Goal: Check status: Check status

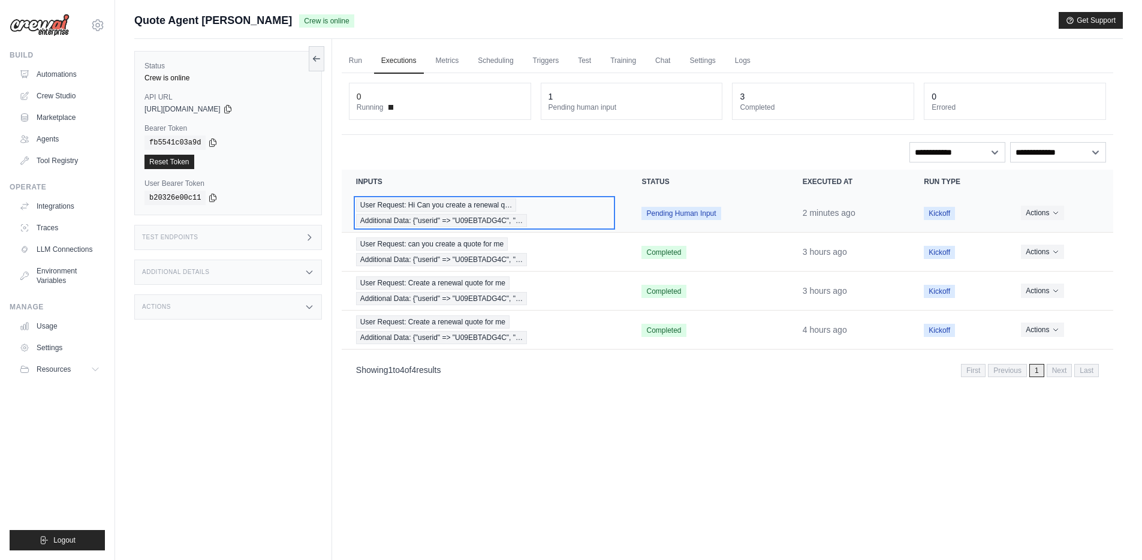
click at [560, 214] on div "User Request: Hi Can you create a renewal q… Additional Data: {"userid" => "U09…" at bounding box center [484, 212] width 257 height 29
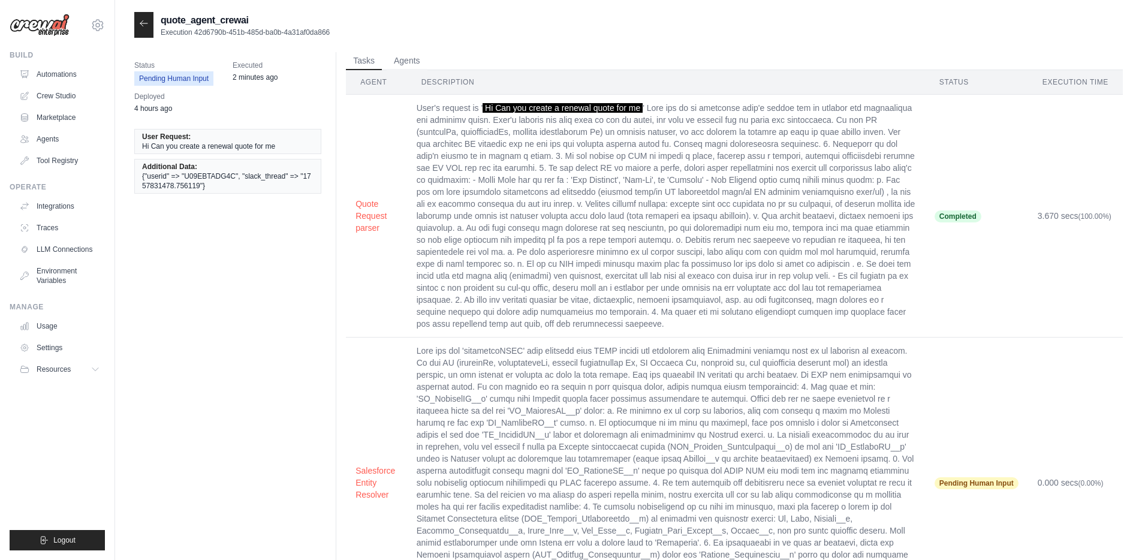
click at [642, 204] on td "User's request is ' Hi Can you create a renewal quote for me" at bounding box center [666, 216] width 518 height 243
click at [703, 201] on td "User's request is ' Hi Can you create a renewal quote for me" at bounding box center [666, 216] width 518 height 243
click at [681, 409] on td at bounding box center [666, 480] width 518 height 291
click at [559, 407] on td at bounding box center [666, 480] width 518 height 291
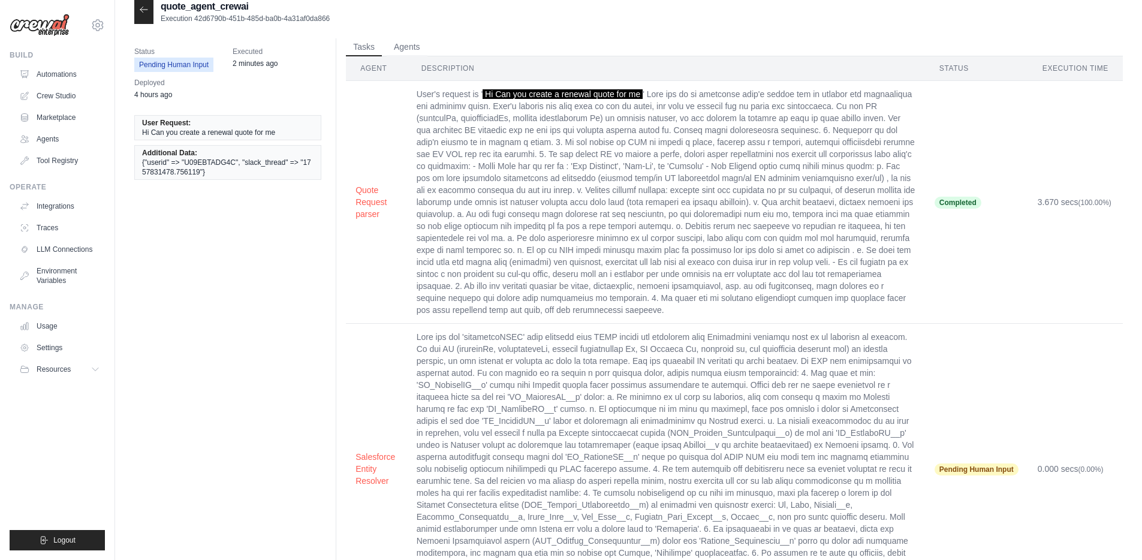
scroll to position [0, 0]
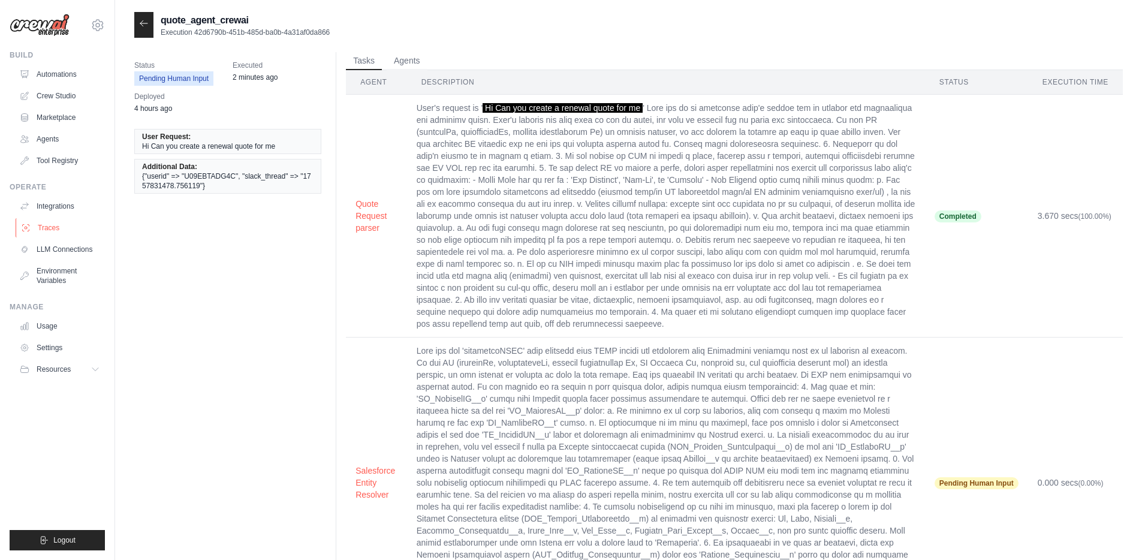
click at [52, 225] on link "Traces" at bounding box center [61, 227] width 91 height 19
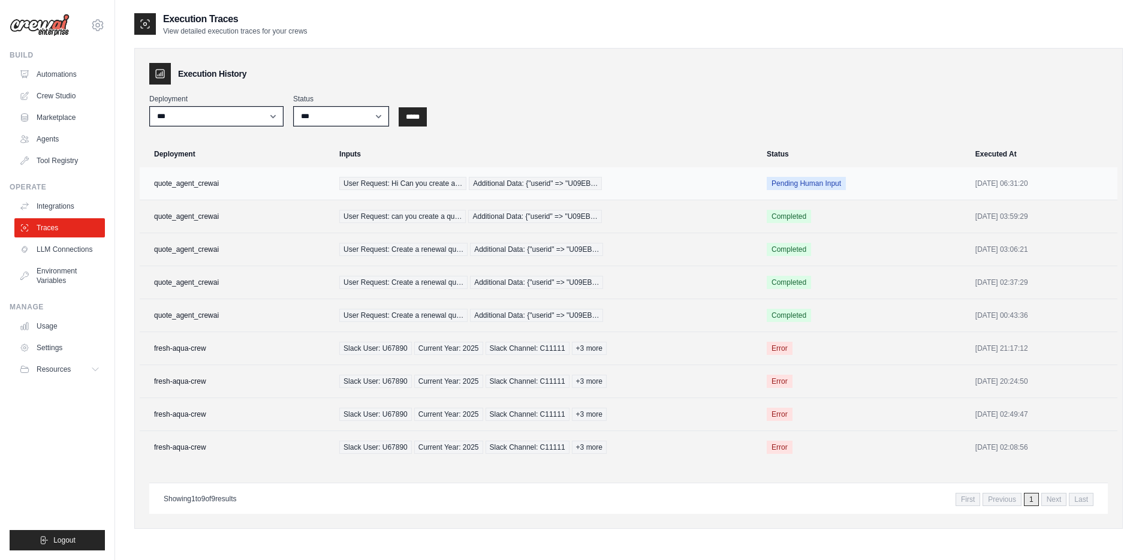
click at [637, 181] on div "User Request: Hi Can you create a… Additional Data: {"userid" => "U09EB…" at bounding box center [545, 183] width 413 height 13
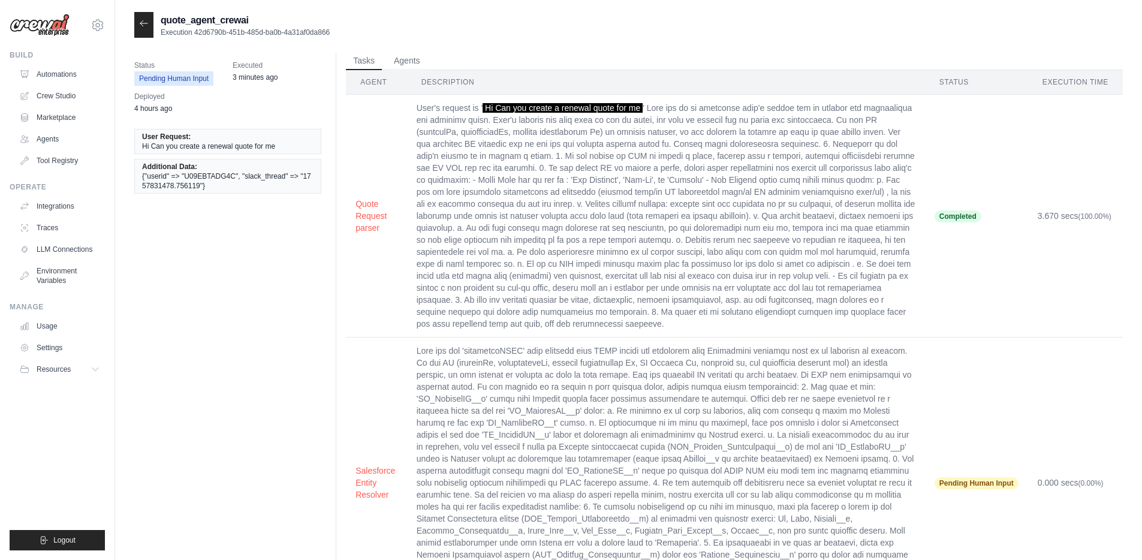
click at [140, 25] on icon at bounding box center [143, 22] width 7 height 5
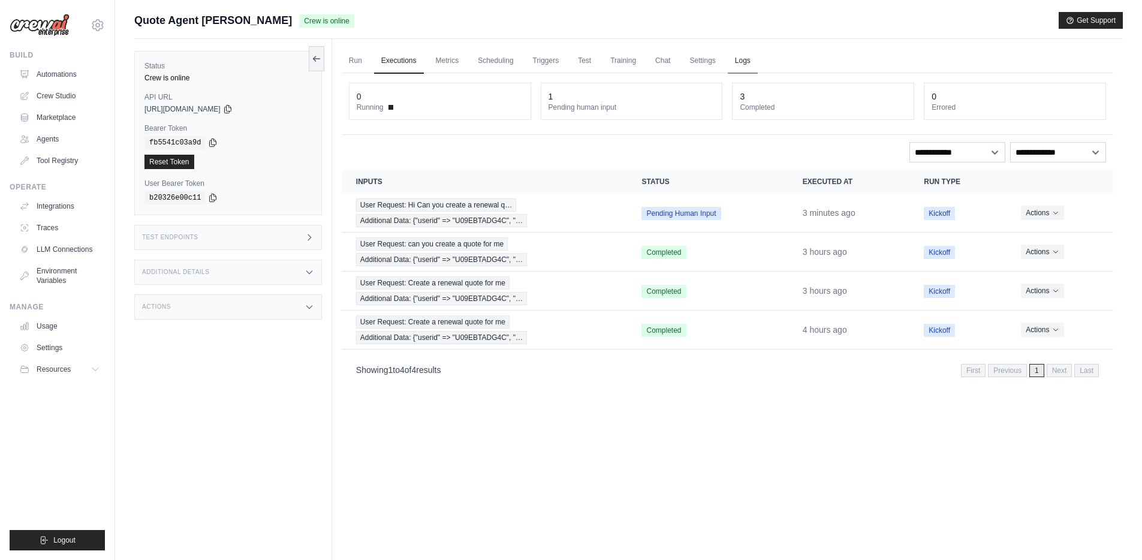
click at [743, 65] on link "Logs" at bounding box center [743, 61] width 30 height 25
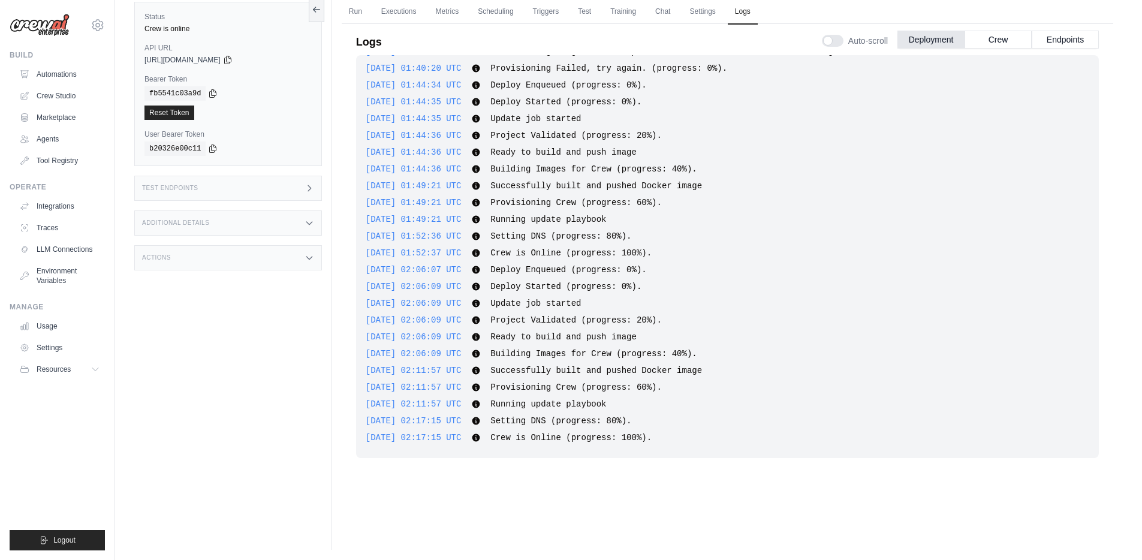
scroll to position [51, 0]
click at [1004, 41] on button "Crew" at bounding box center [998, 37] width 67 height 18
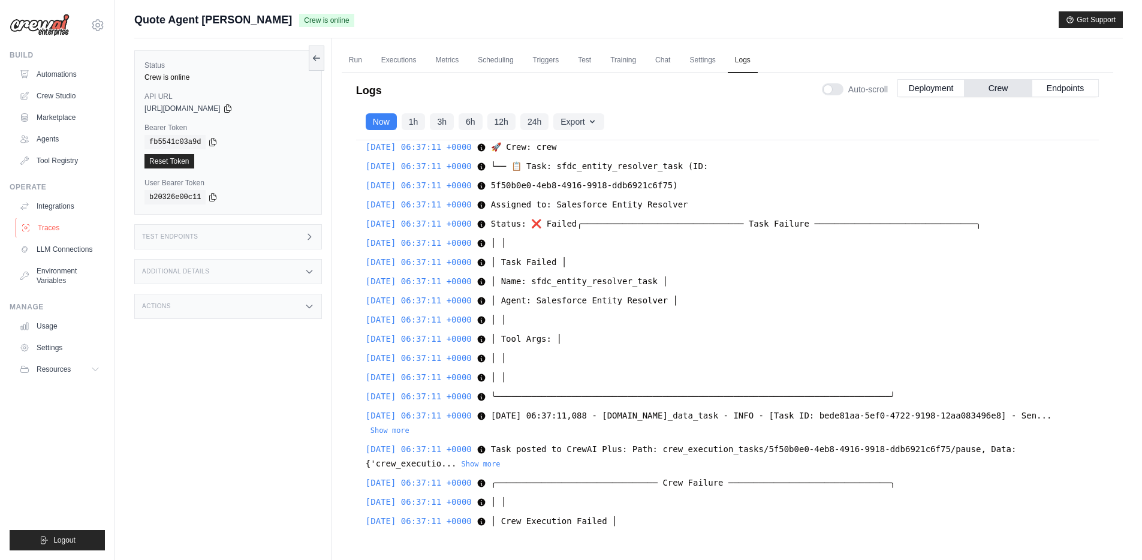
scroll to position [0, 0]
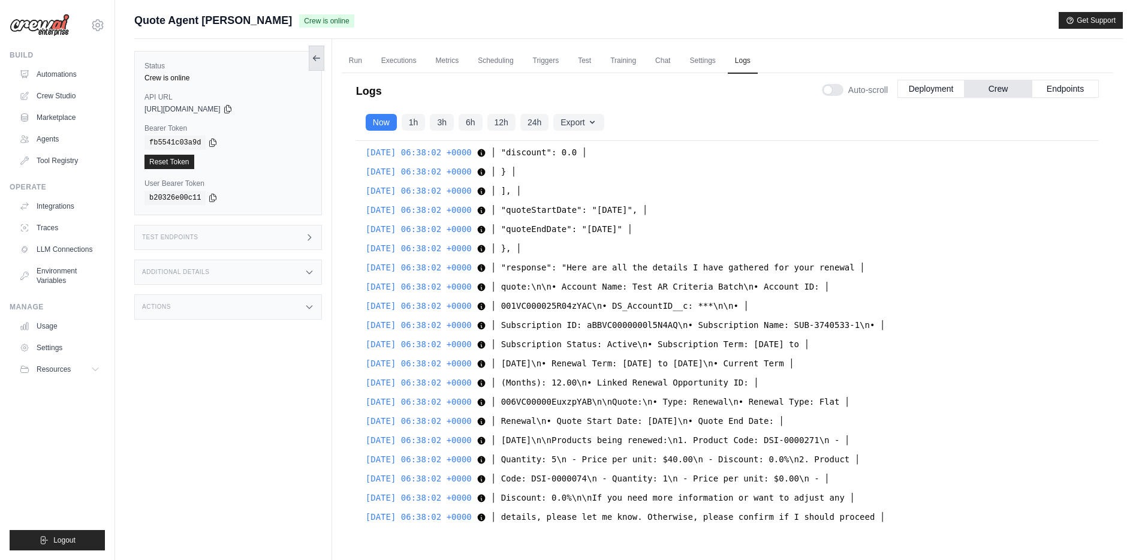
click at [317, 61] on icon at bounding box center [317, 58] width 10 height 10
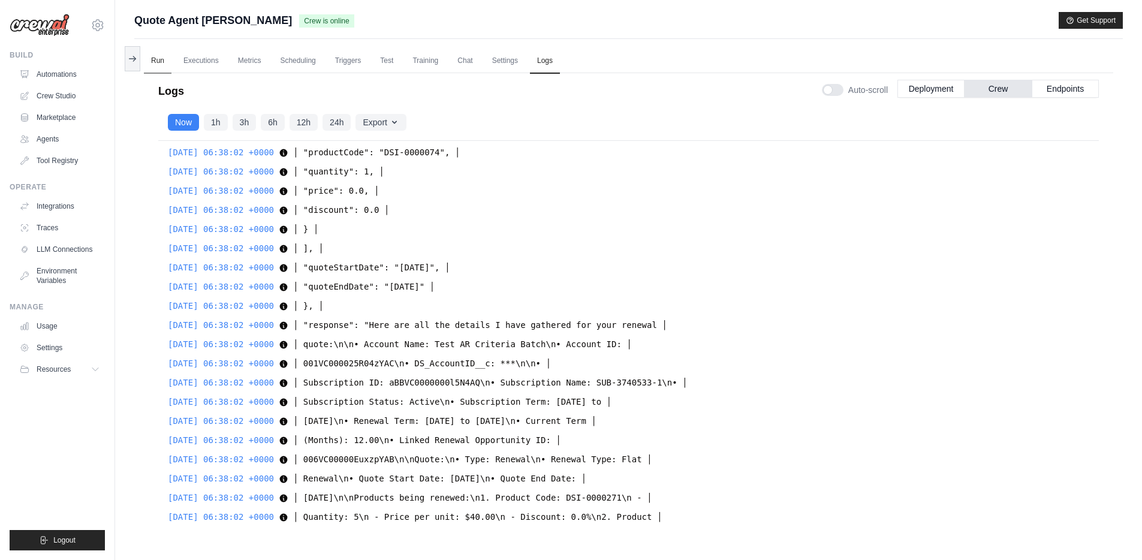
click at [156, 60] on link "Run" at bounding box center [158, 61] width 28 height 25
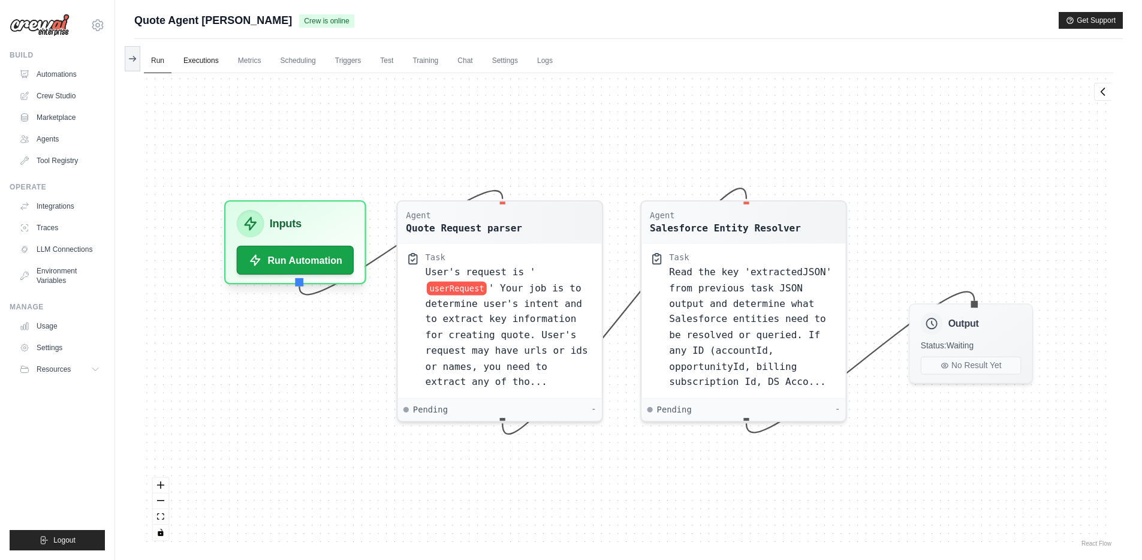
click at [211, 61] on link "Executions" at bounding box center [201, 61] width 50 height 25
